Goal: Information Seeking & Learning: Compare options

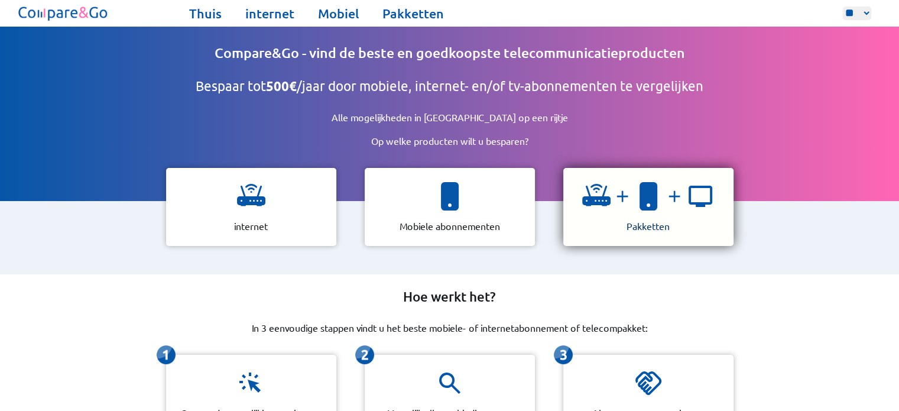
click at [621, 196] on img at bounding box center [622, 196] width 24 height 19
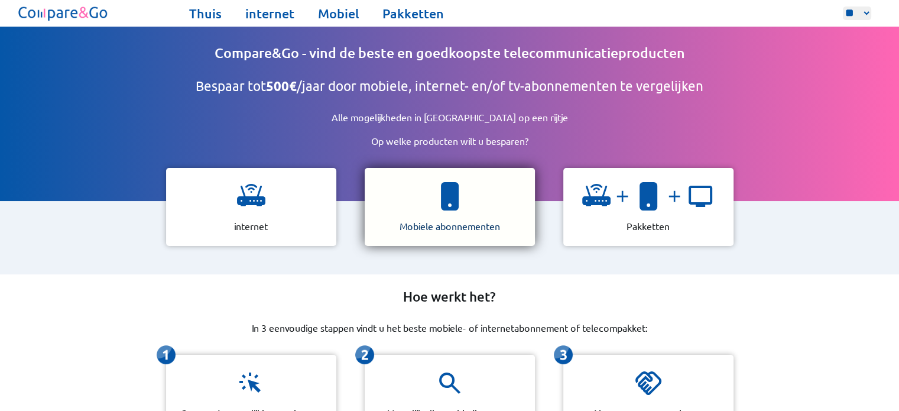
click at [473, 198] on div "Mobiele abonnementen" at bounding box center [450, 207] width 170 height 78
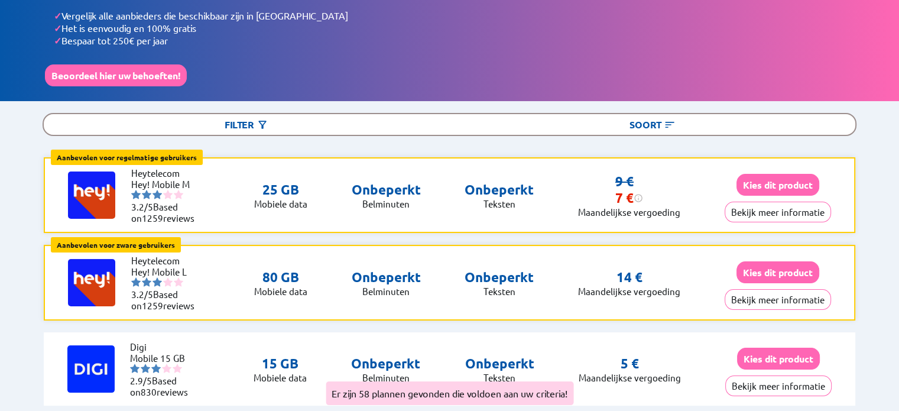
scroll to position [118, 0]
